Goal: Navigation & Orientation: Go to known website

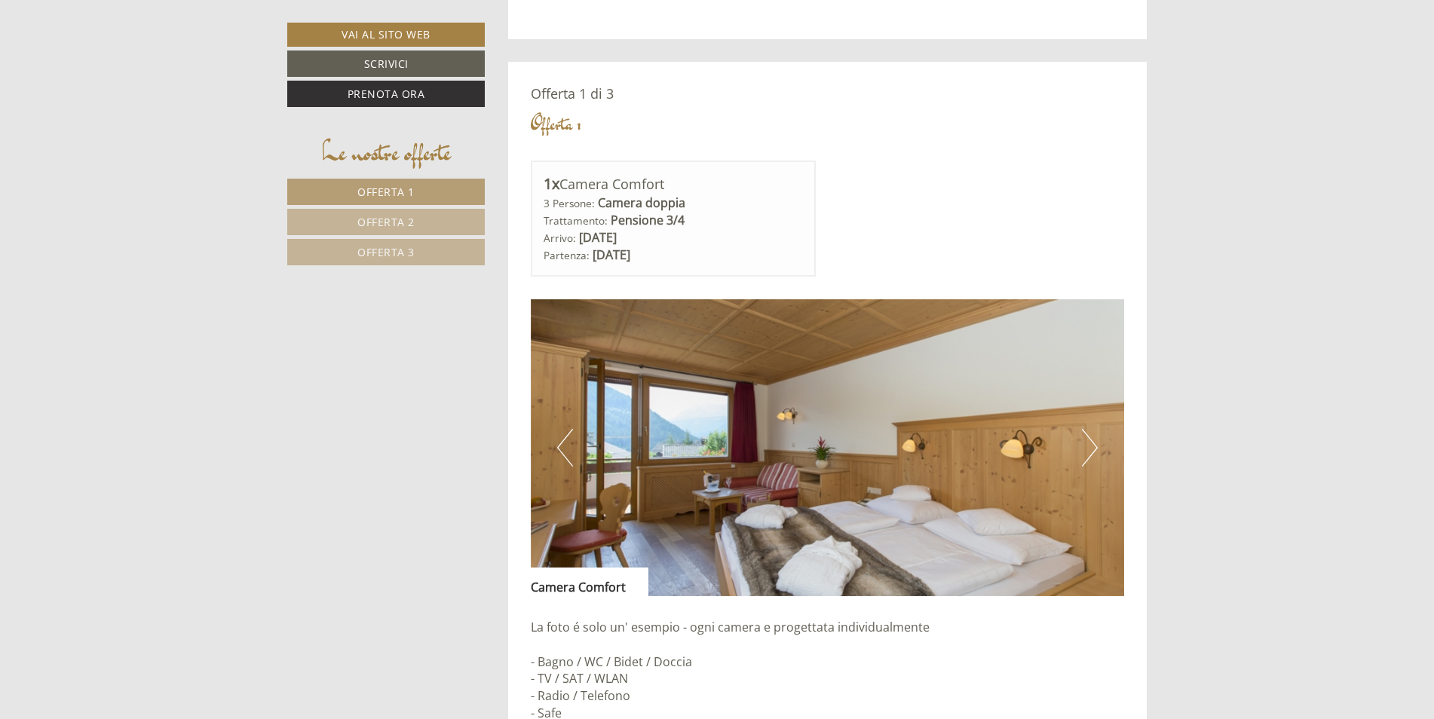
scroll to position [980, 0]
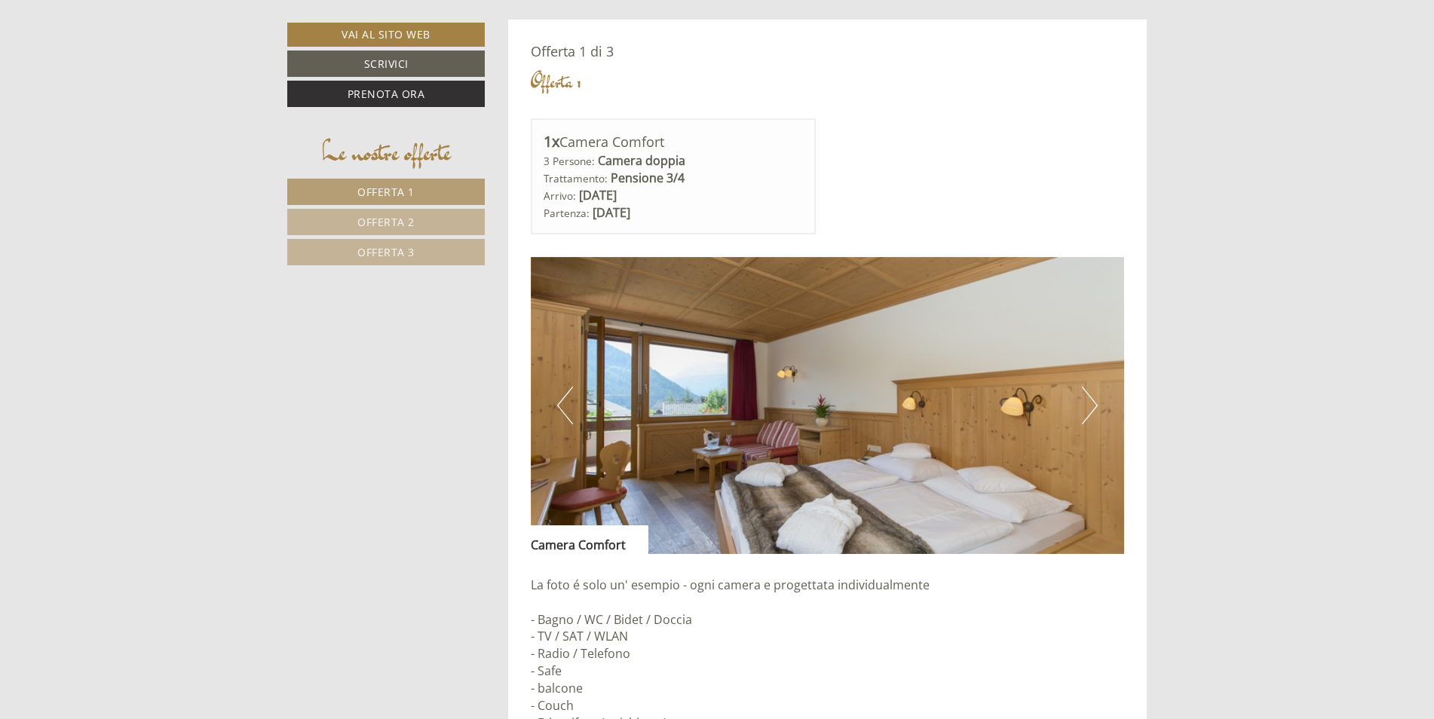
click at [1090, 401] on button "Next" at bounding box center [1090, 406] width 16 height 38
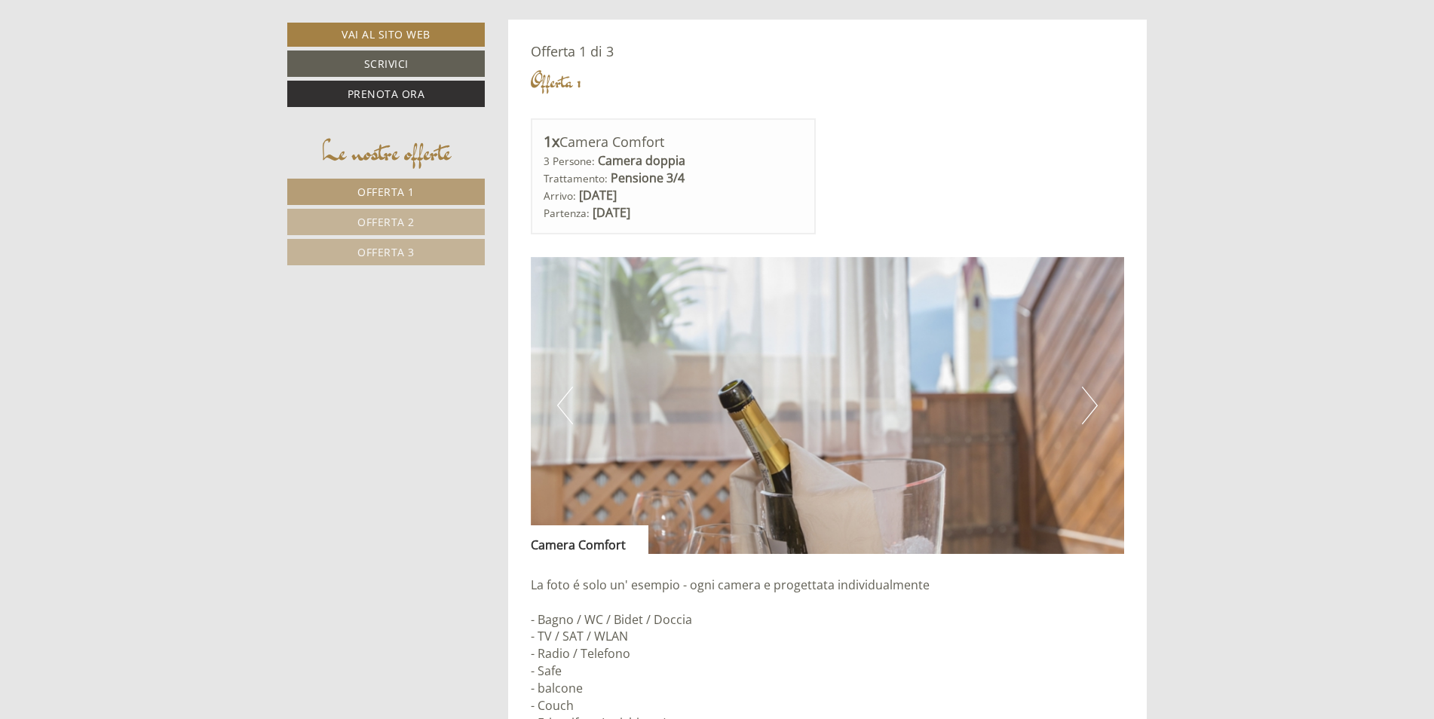
click at [1089, 401] on button "Next" at bounding box center [1090, 406] width 16 height 38
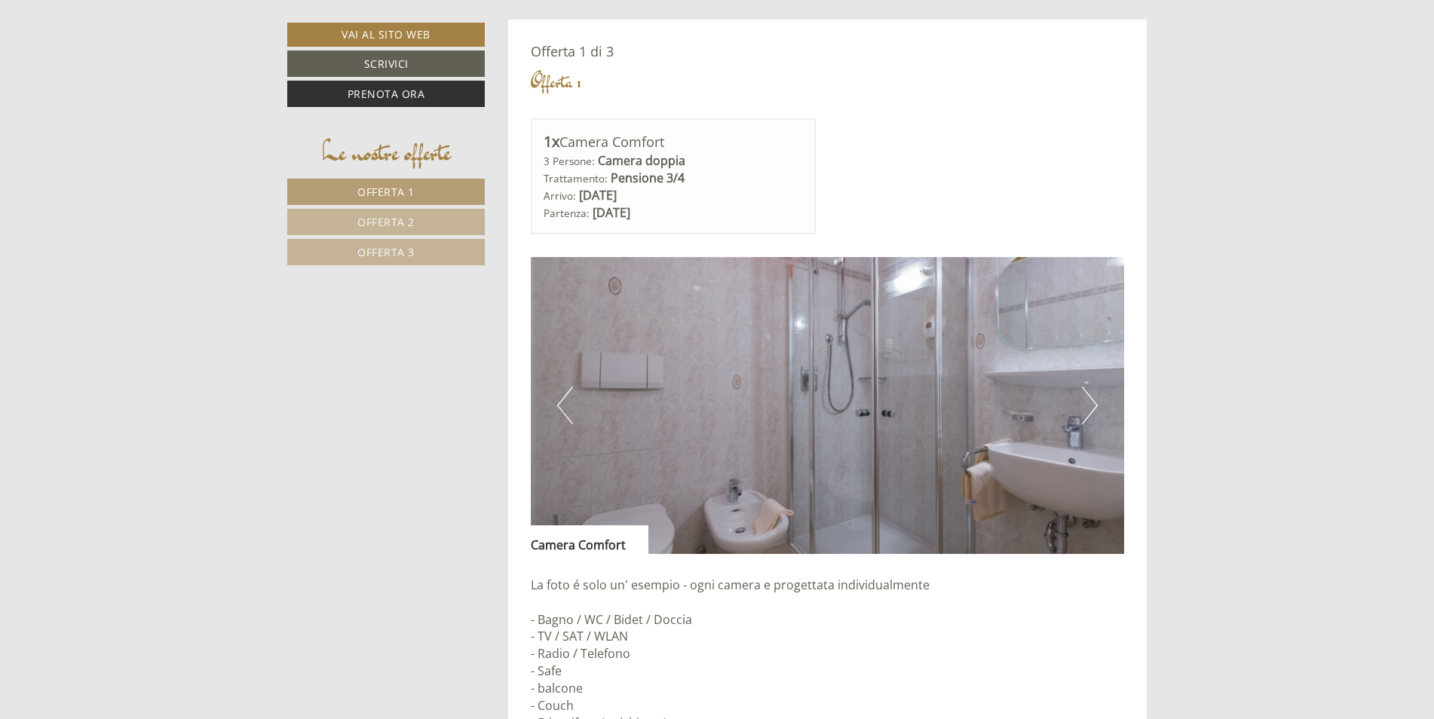
click at [1089, 401] on button "Next" at bounding box center [1090, 406] width 16 height 38
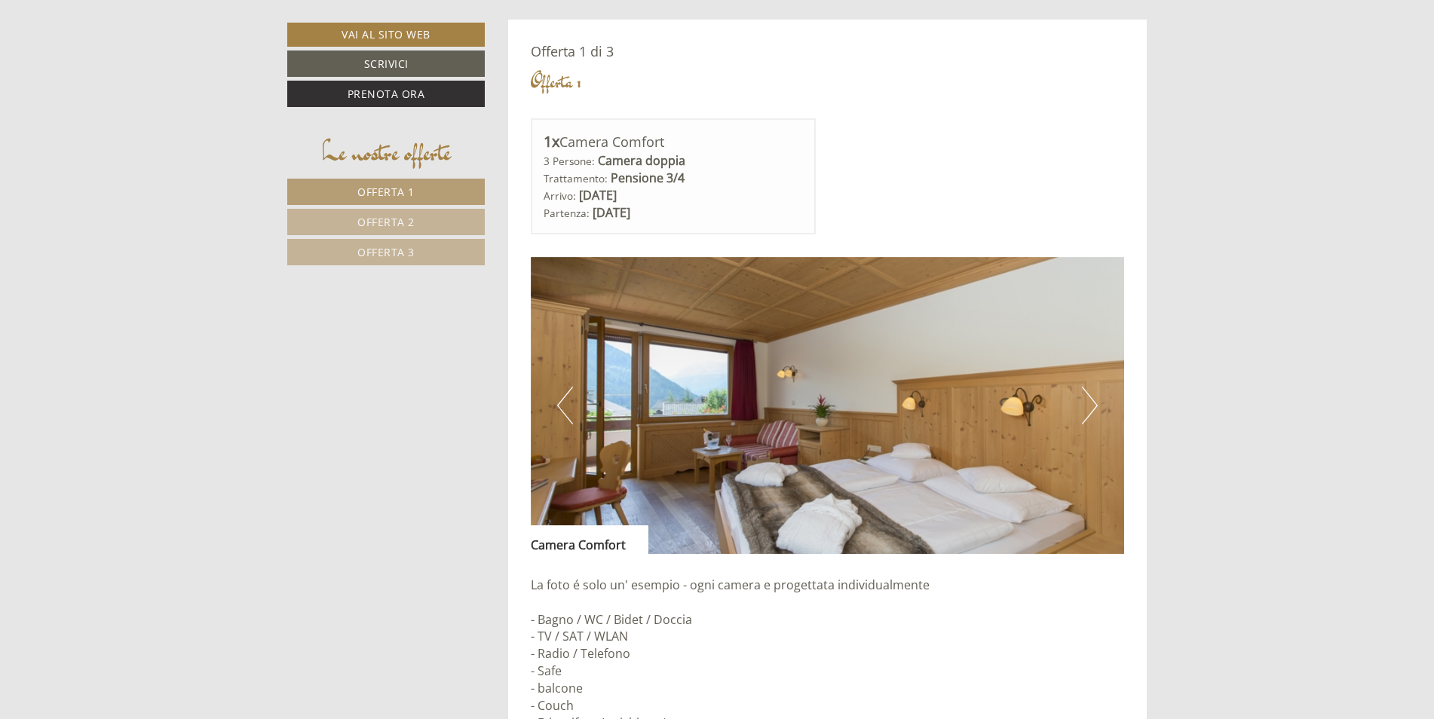
click at [1089, 401] on button "Next" at bounding box center [1090, 406] width 16 height 38
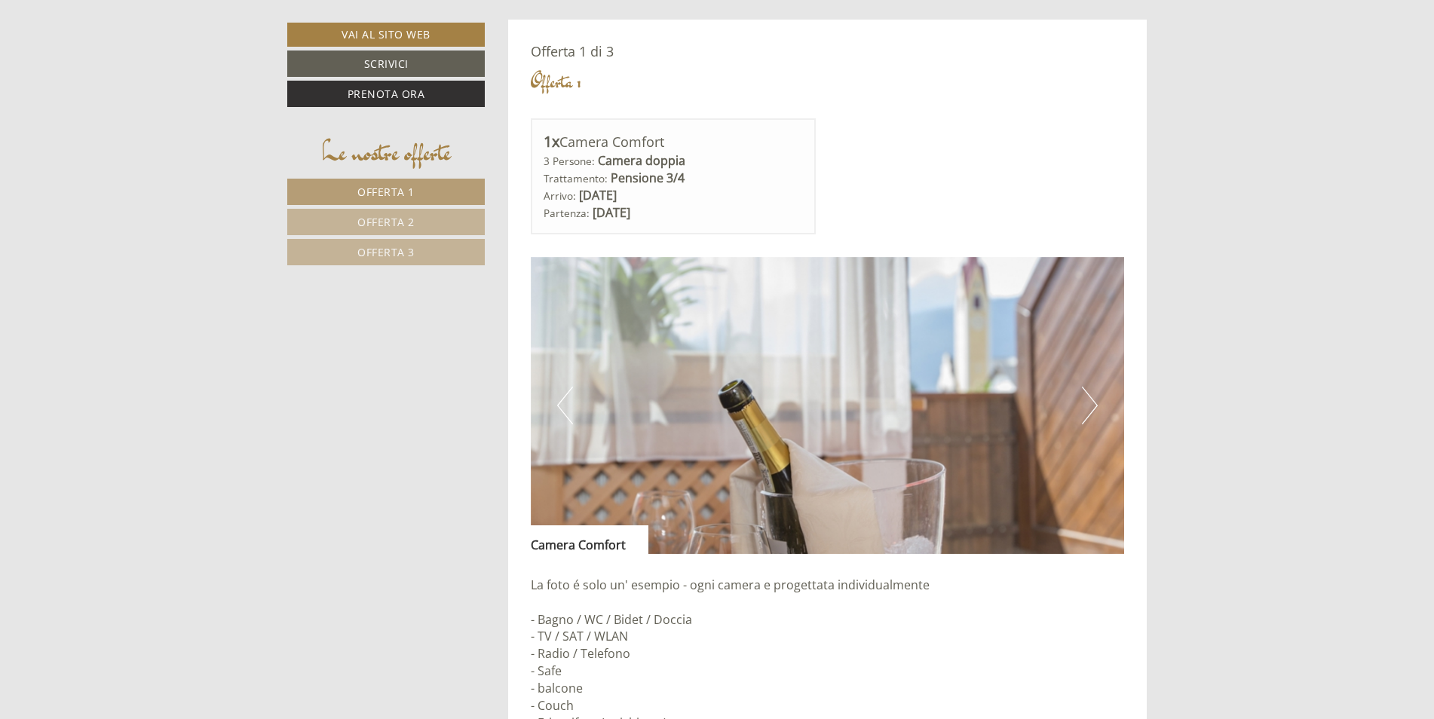
click at [1089, 401] on button "Next" at bounding box center [1090, 406] width 16 height 38
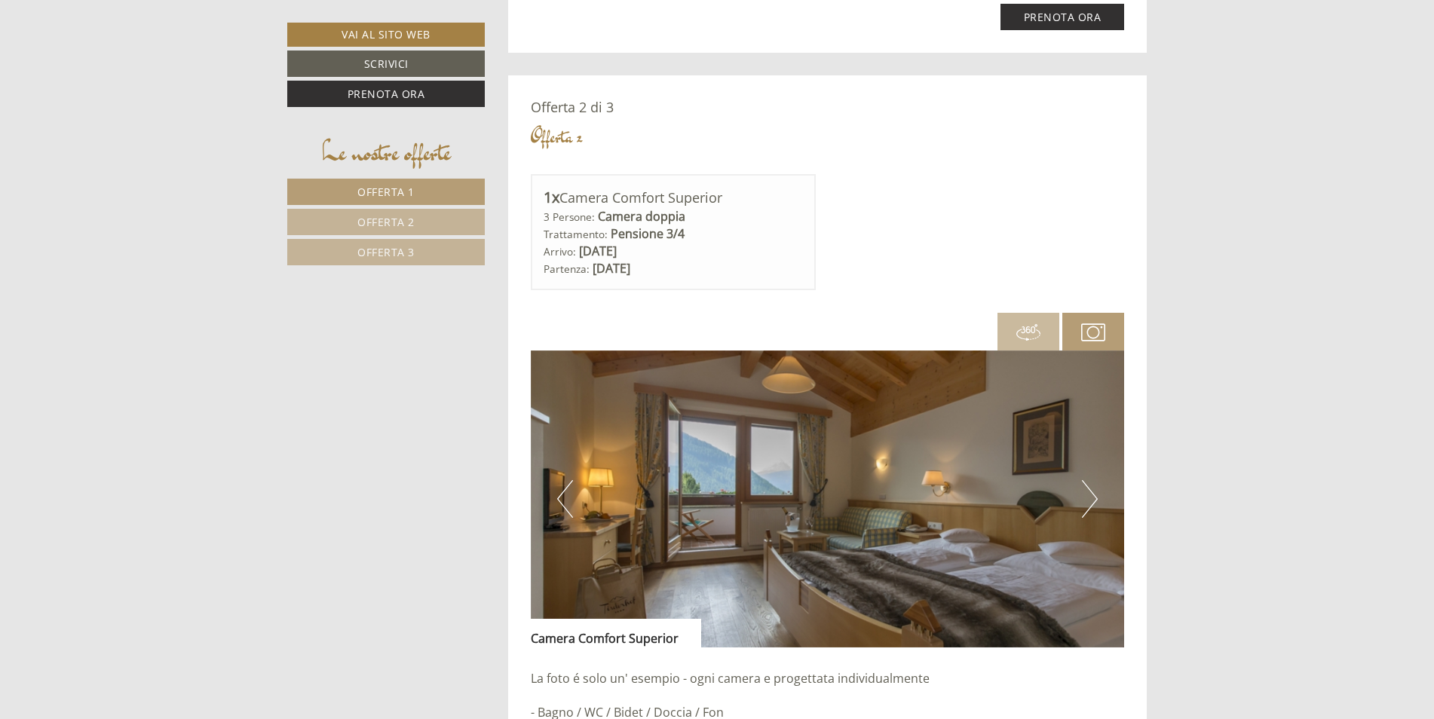
scroll to position [2036, 0]
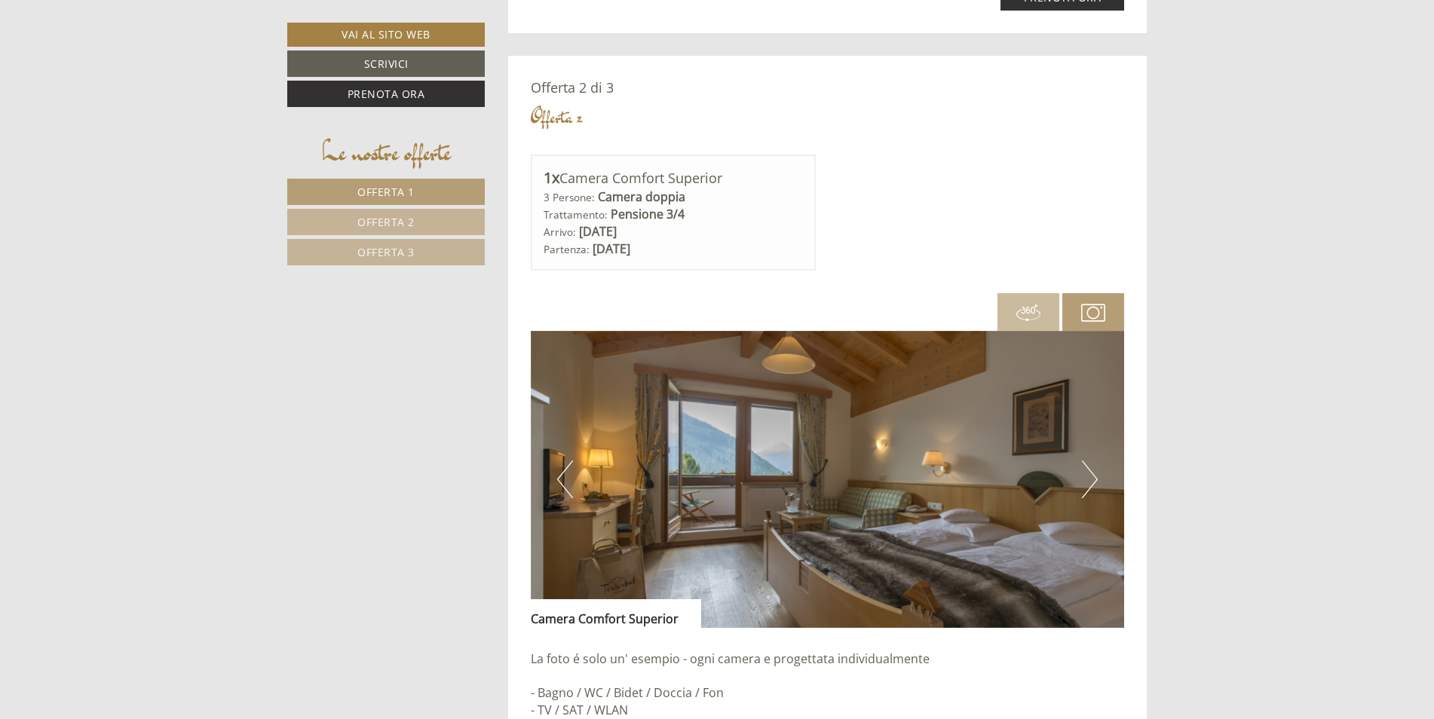
click at [1087, 482] on button "Next" at bounding box center [1090, 480] width 16 height 38
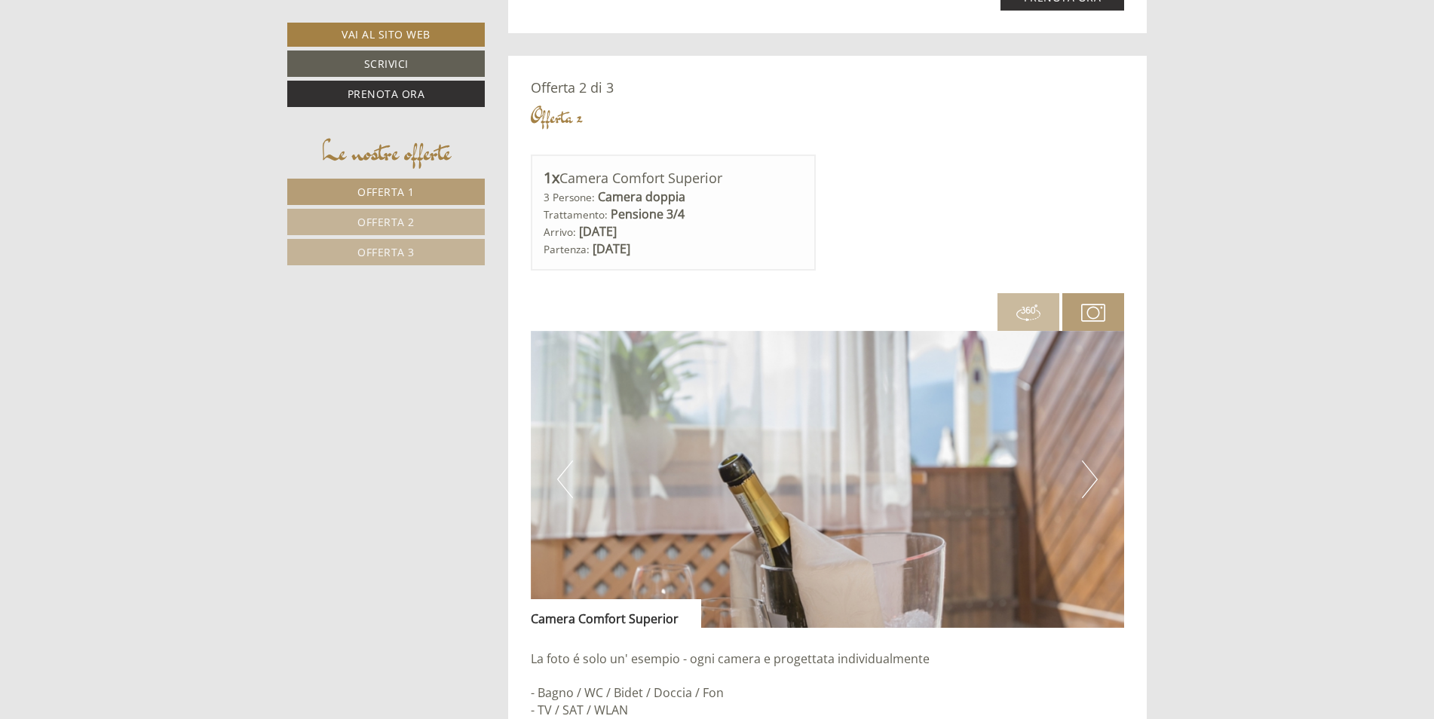
click at [1087, 481] on button "Next" at bounding box center [1090, 480] width 16 height 38
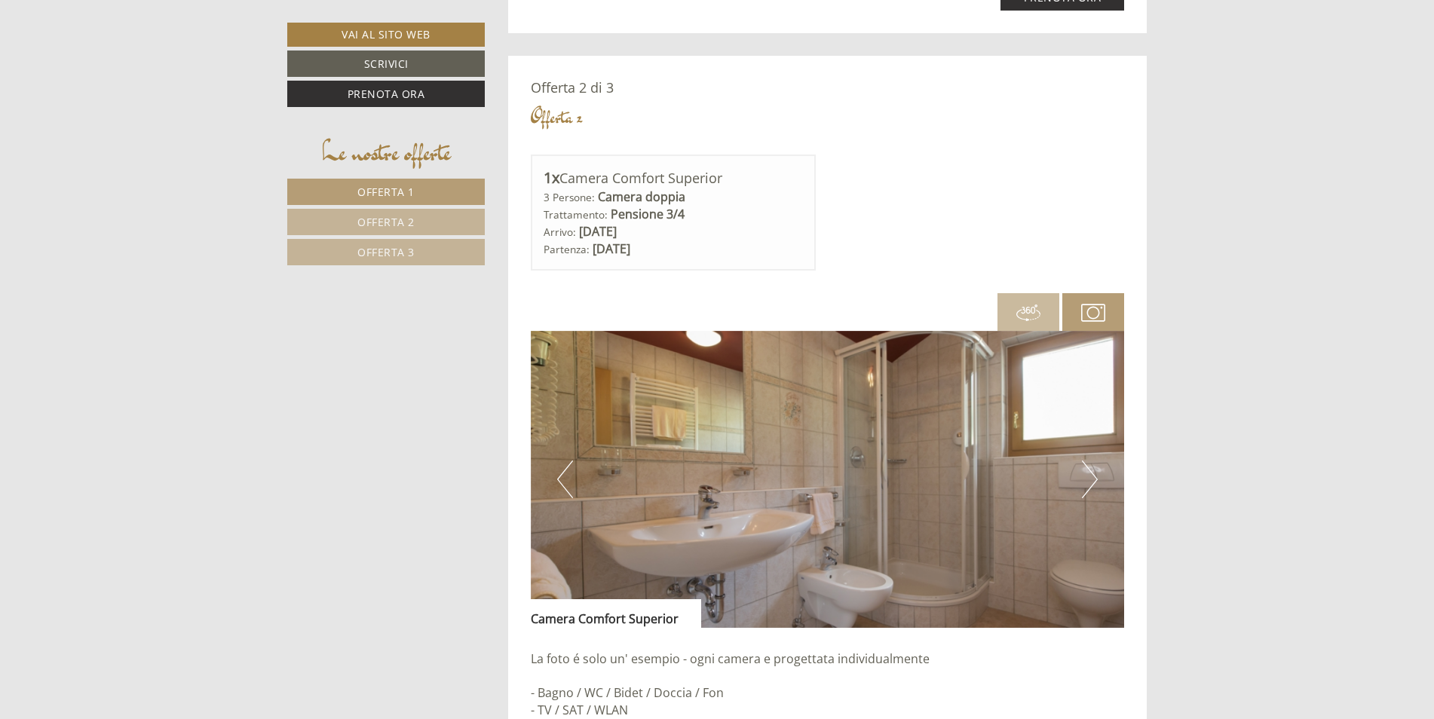
click at [1087, 481] on button "Next" at bounding box center [1090, 480] width 16 height 38
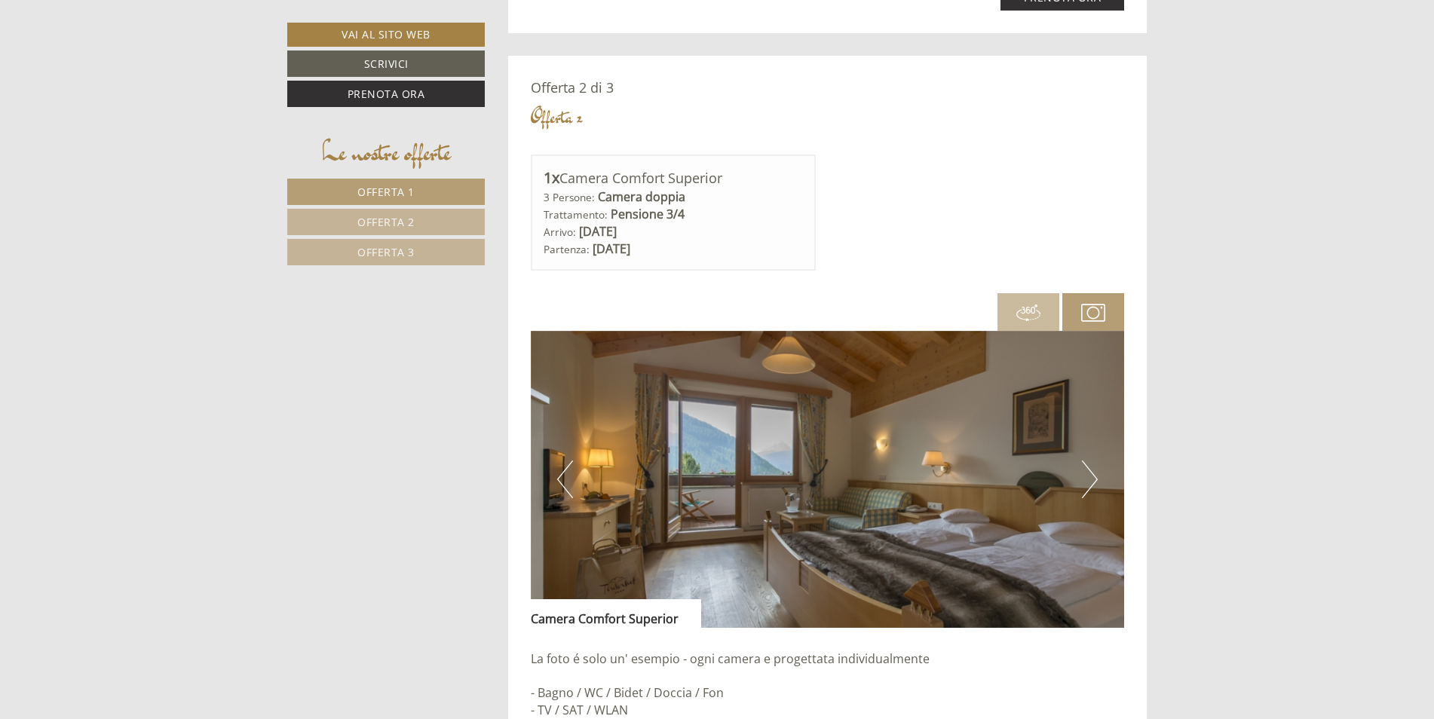
click at [1038, 309] on img at bounding box center [1028, 313] width 24 height 24
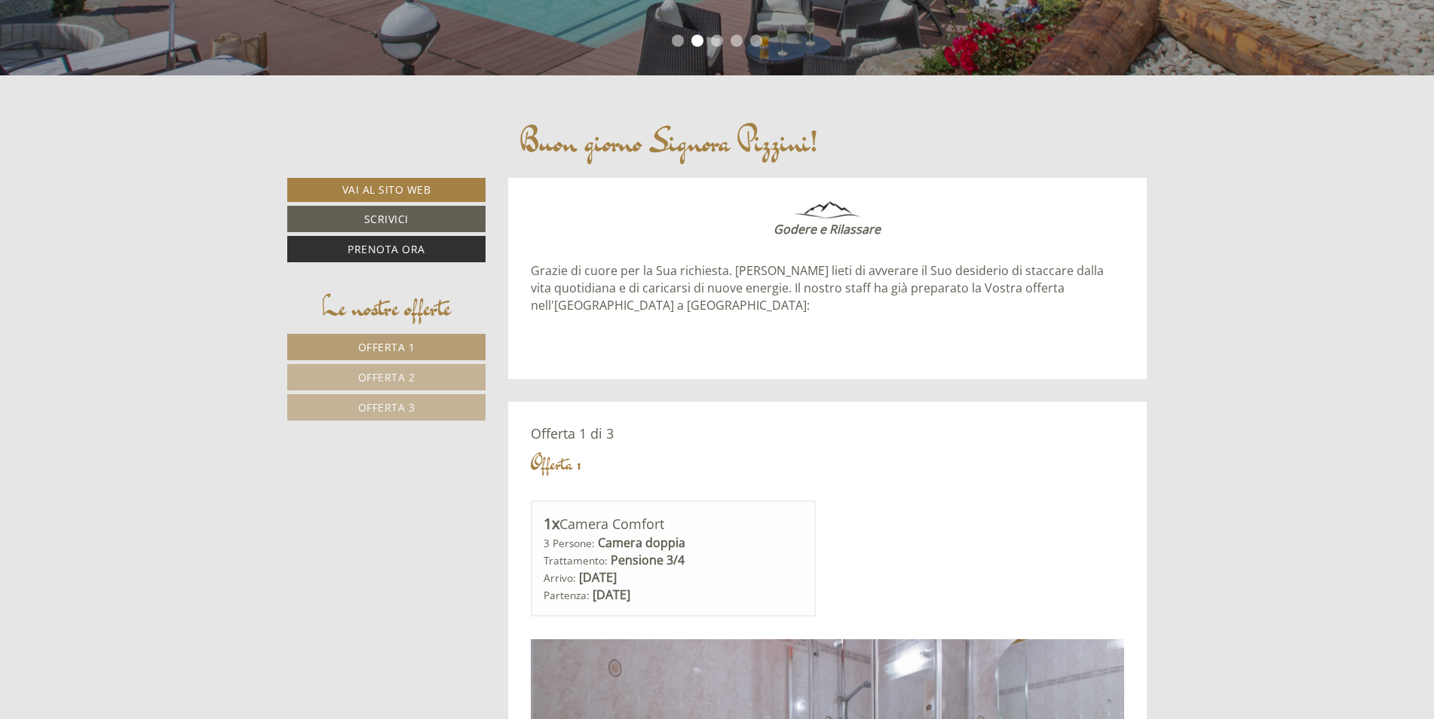
scroll to position [603, 0]
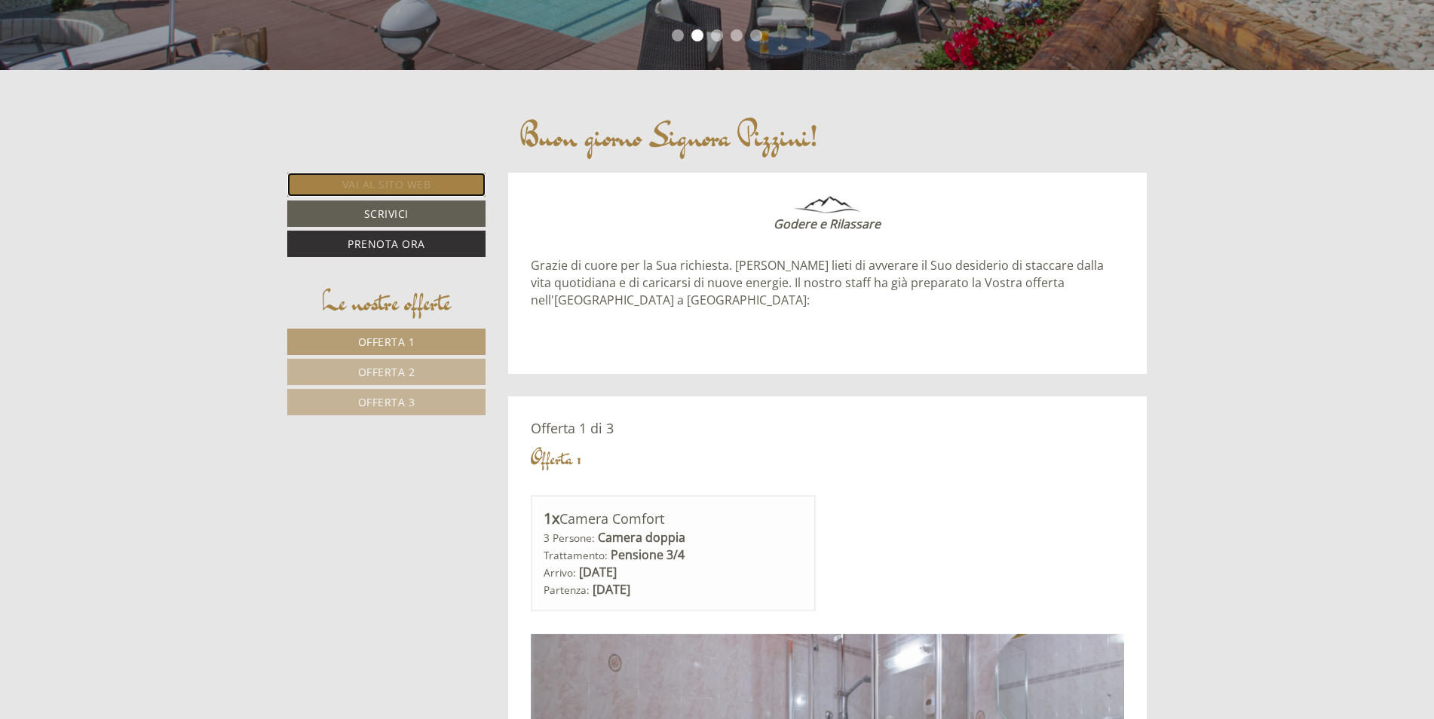
click at [406, 183] on link "Vai al sito web" at bounding box center [386, 185] width 198 height 24
